Goal: Obtain resource: Obtain resource

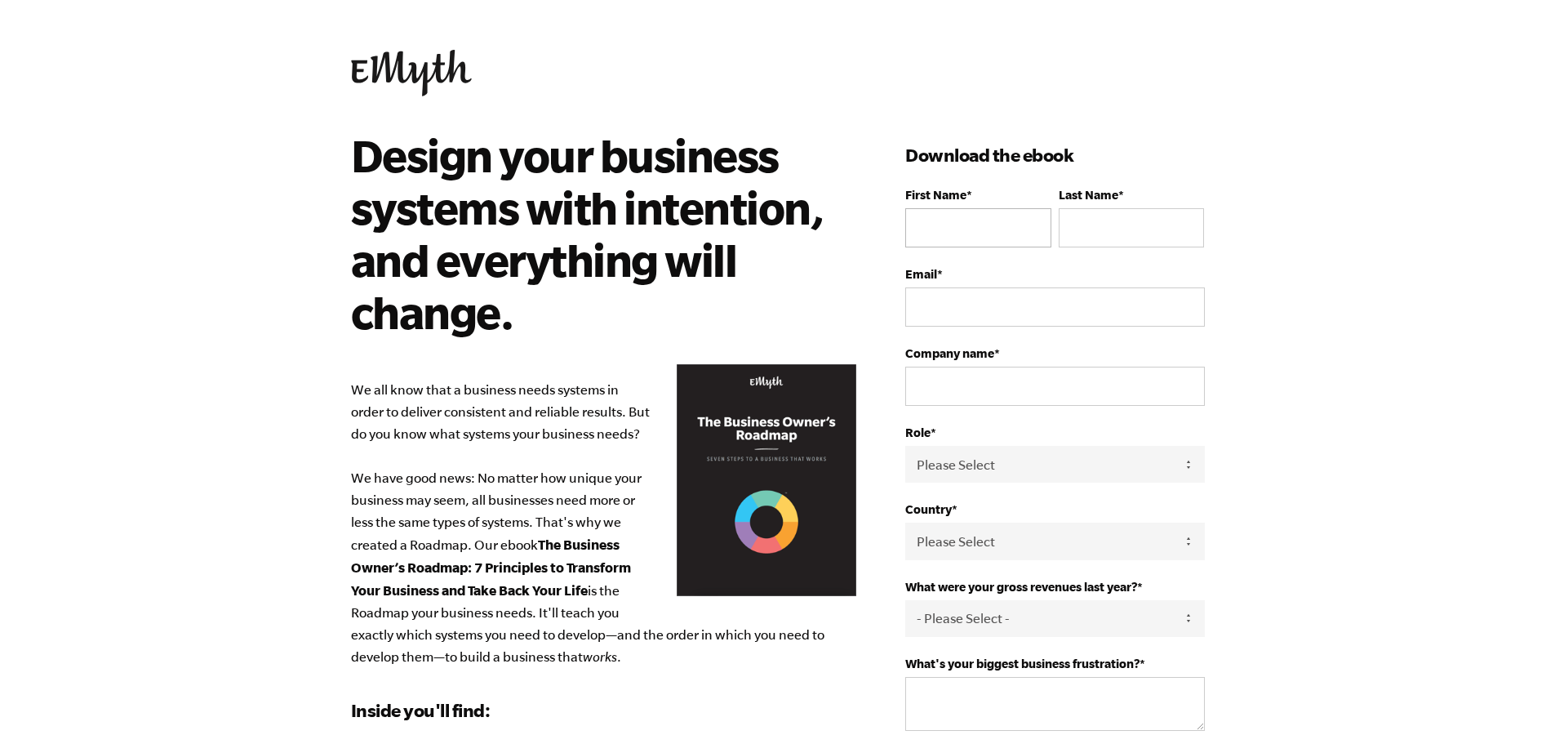
type input "[PERSON_NAME]"
type input "Erney"
type input "richard@ace-electrical.com"
type input "Ace Electrical Inc"
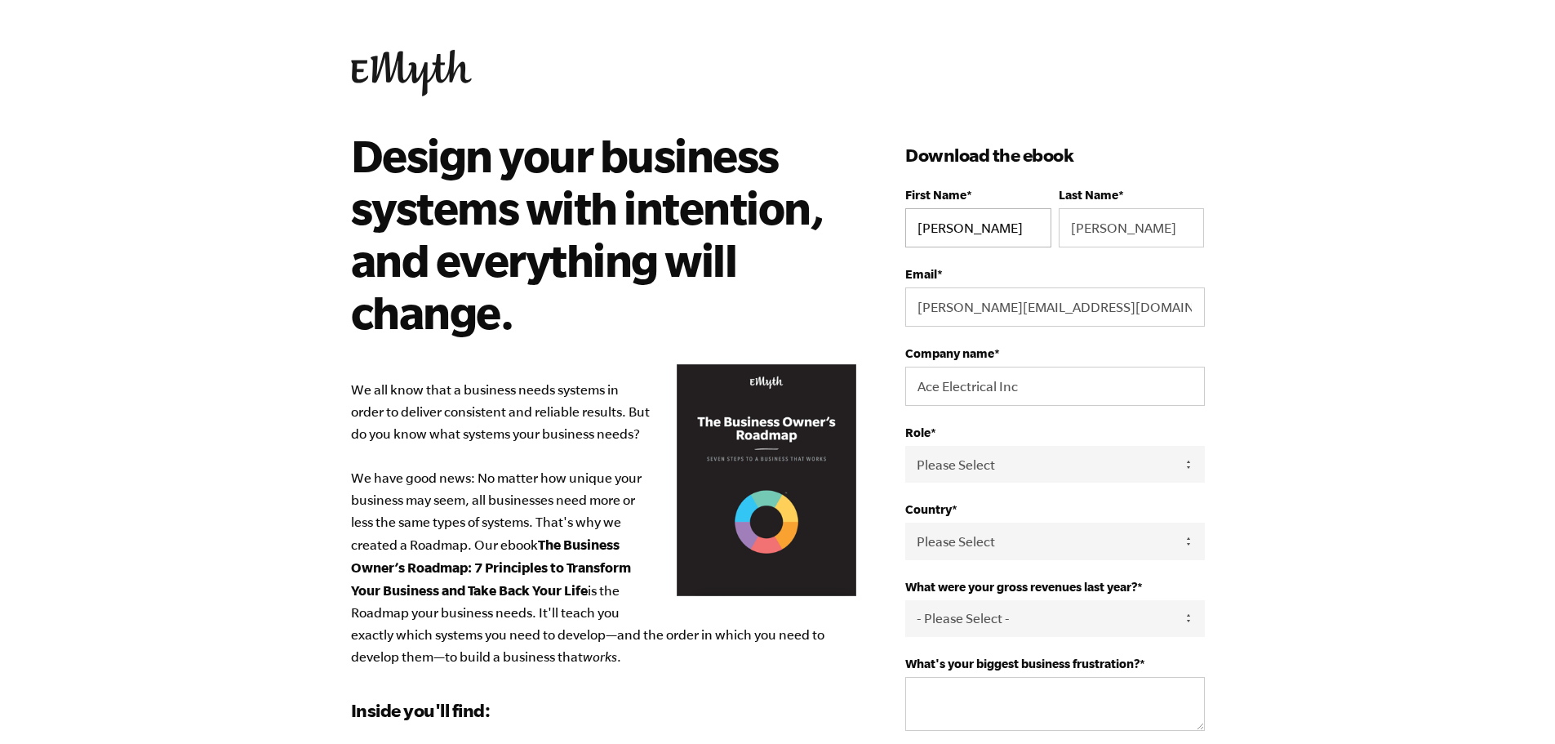
select select "United States"
type input "18012663848"
click at [1190, 467] on select "Please Select Owner Partner / Co-Owner Executive Employee / Other" at bounding box center [1054, 464] width 299 height 37
select select "Partner / Co-Owner"
click at [905, 446] on select "Please Select Owner Partner / Co-Owner Executive Employee / Other" at bounding box center [1054, 464] width 299 height 37
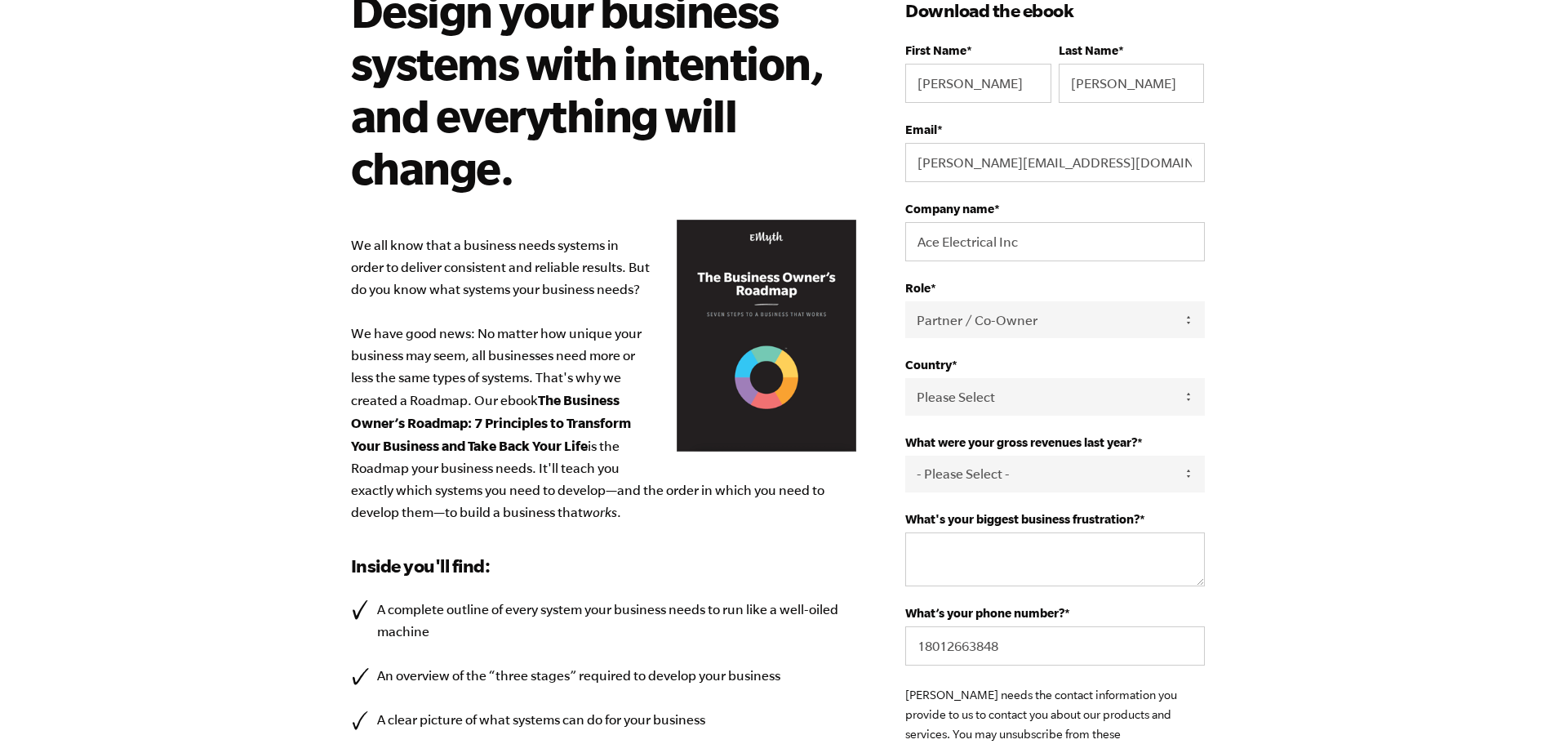
scroll to position [148, 0]
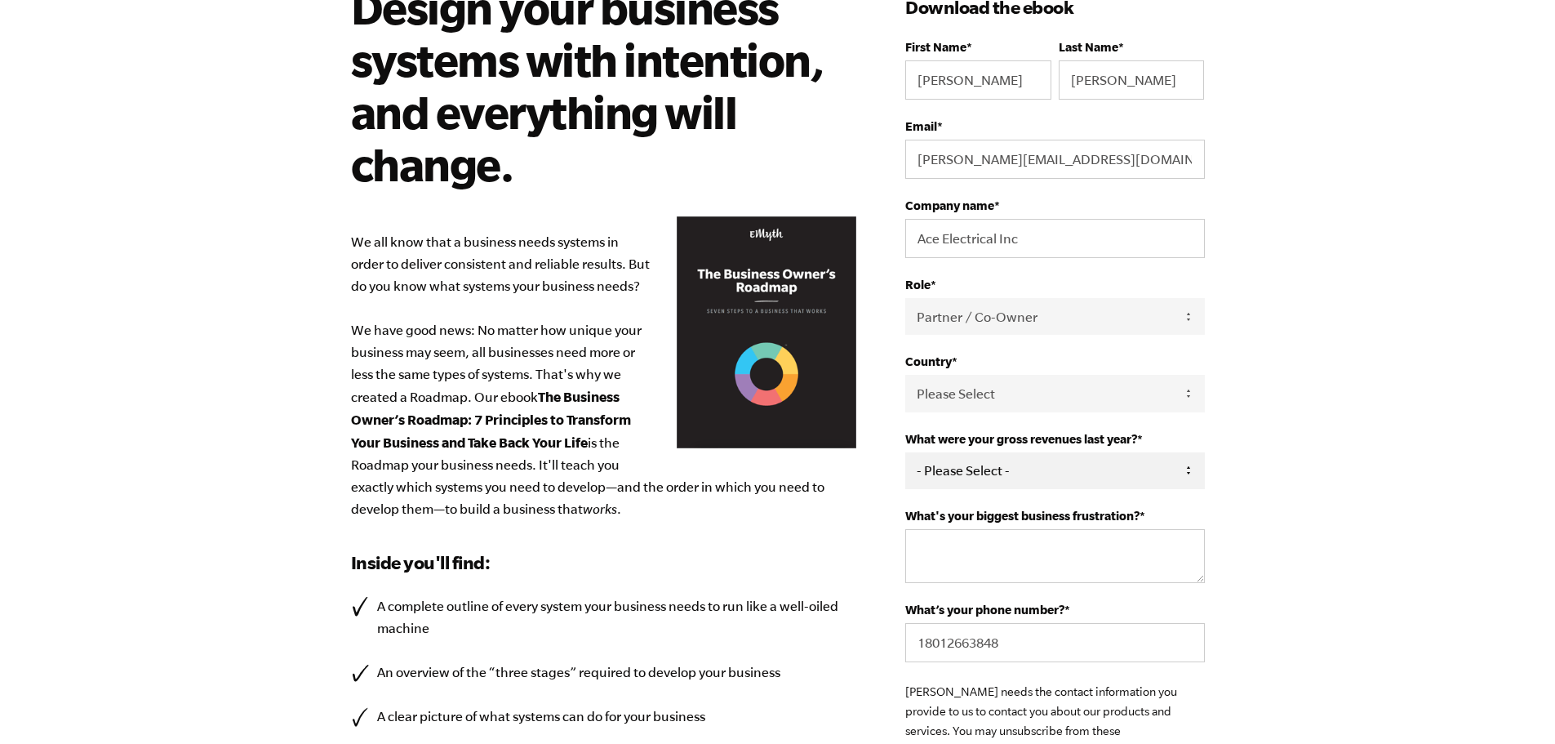
click at [1188, 468] on select "- Please Select - 0-75K 76-150K 151-275K 276-500K 501-750K 751-1M 1-2.5M 2.5-5M…" at bounding box center [1054, 470] width 299 height 37
select select "501-750K"
click at [905, 452] on select "- Please Select - 0-75K 76-150K 151-275K 276-500K 501-750K 751-1M 1-2.5M 2.5-5M…" at bounding box center [1054, 470] width 299 height 37
click at [1069, 537] on textarea "What's your biggest business frustration? *" at bounding box center [1054, 556] width 299 height 54
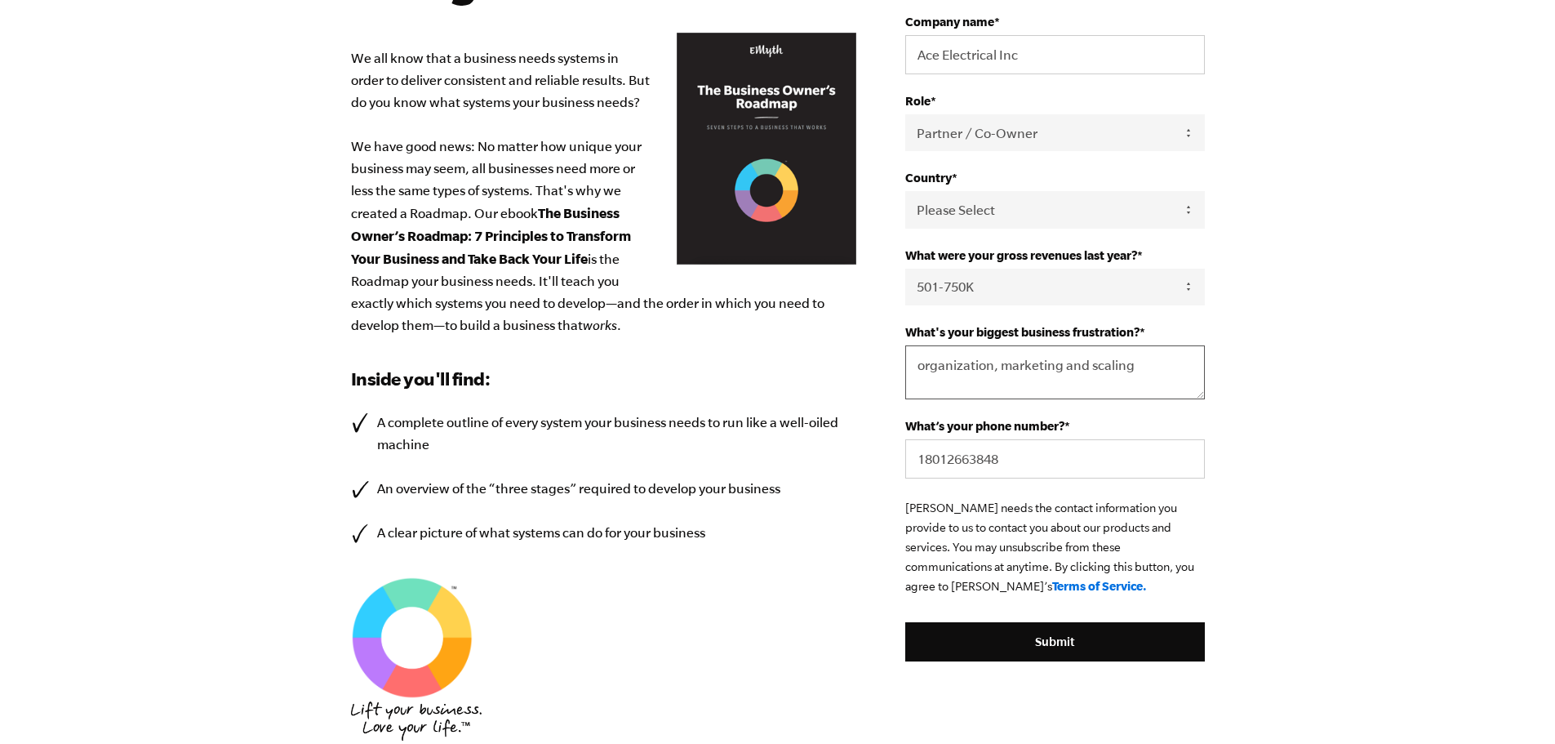
scroll to position [354, 0]
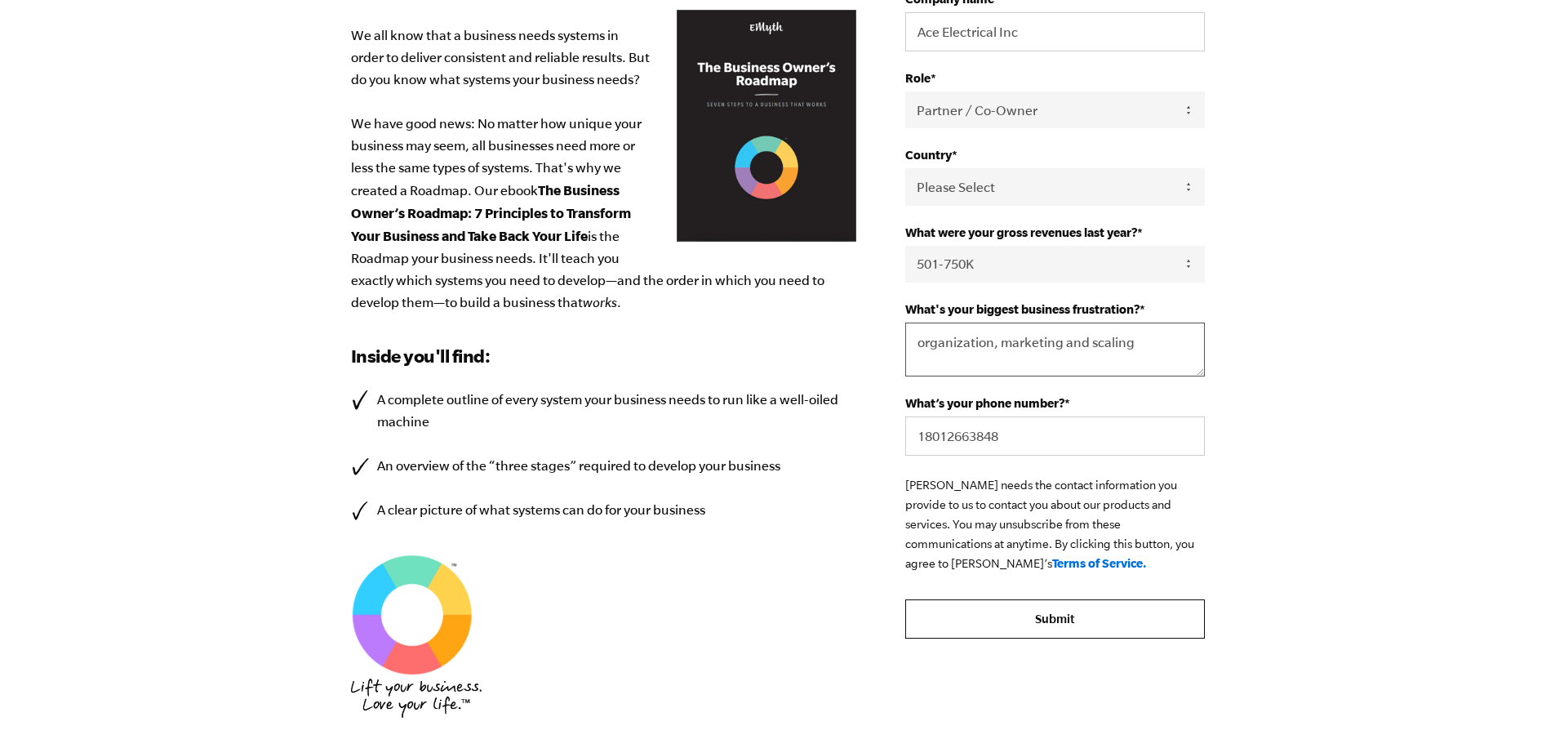
type textarea "organization, marketing and scaling"
click at [1112, 625] on input "Submit" at bounding box center [1054, 618] width 299 height 39
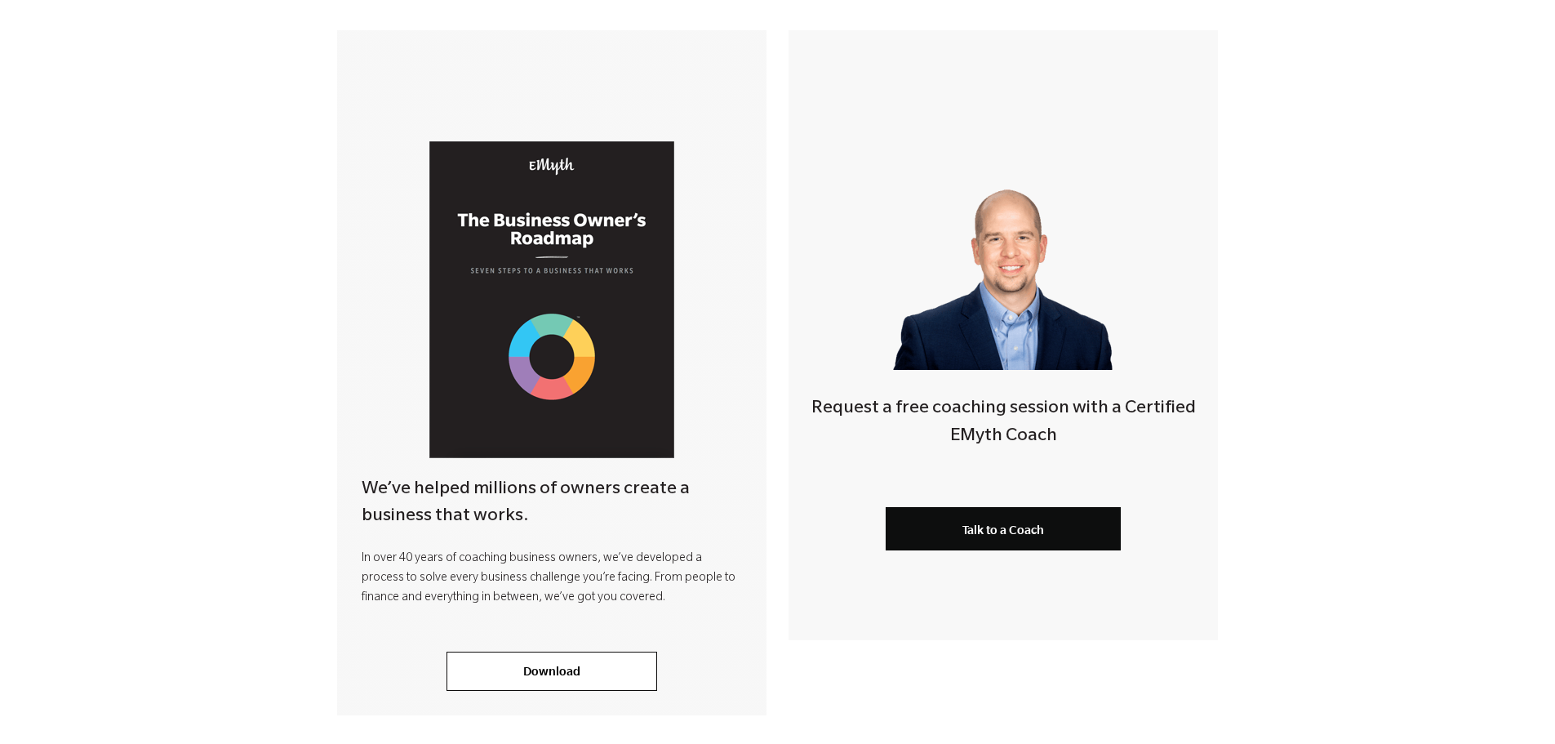
scroll to position [277, 0]
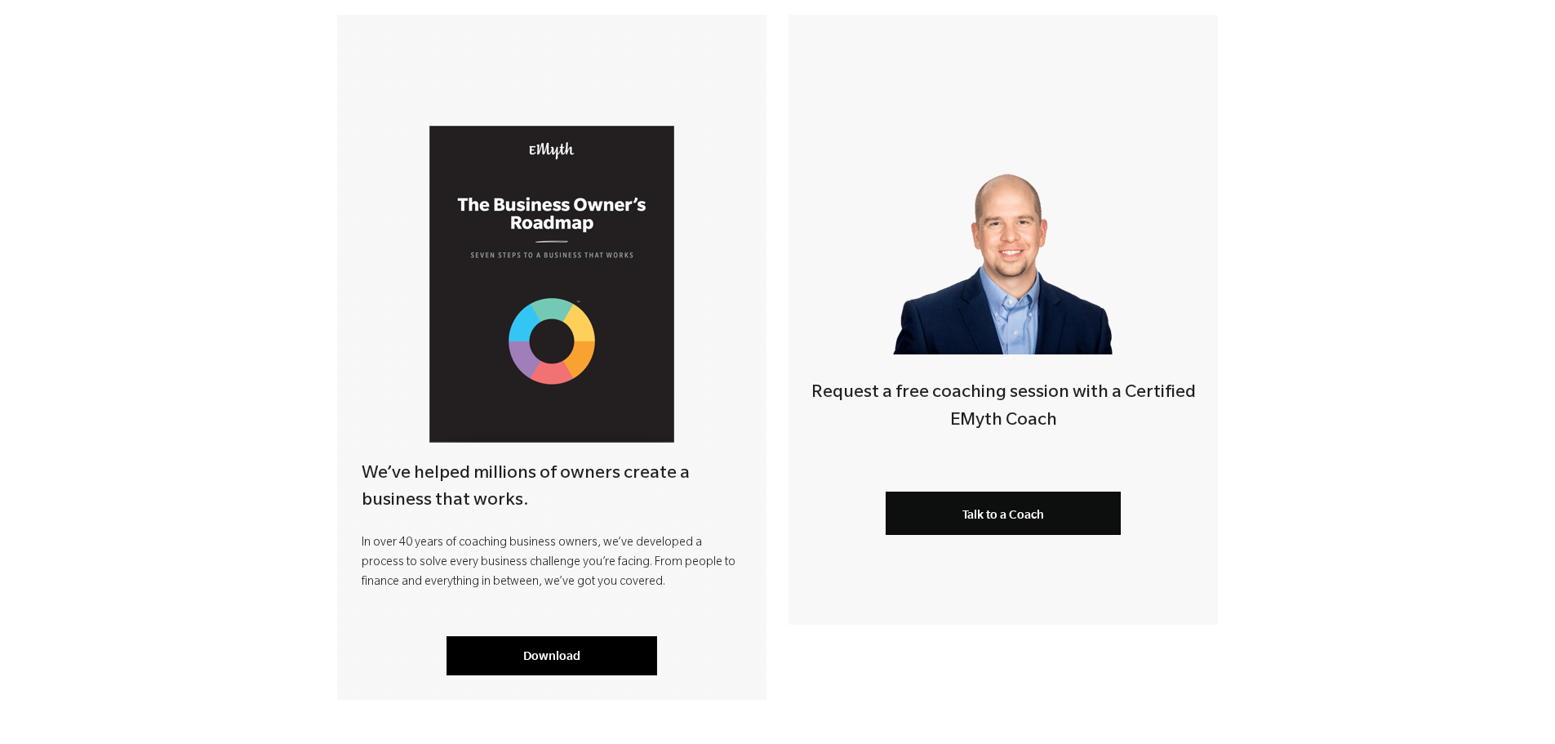
click at [496, 649] on link "Download" at bounding box center [552, 655] width 211 height 39
click at [1462, 206] on div "Thank you for downloading our ebook! We’ve helped millions of owners create a b…" at bounding box center [777, 266] width 1555 height 866
